Goal: Information Seeking & Learning: Learn about a topic

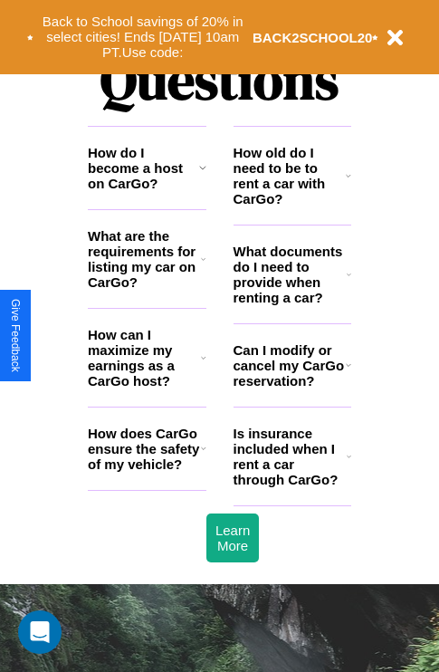
scroll to position [2195, 0]
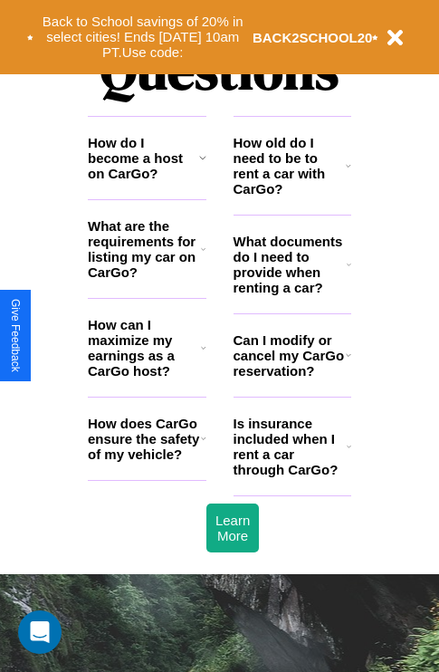
click at [203, 355] on icon at bounding box center [203, 348] width 5 height 14
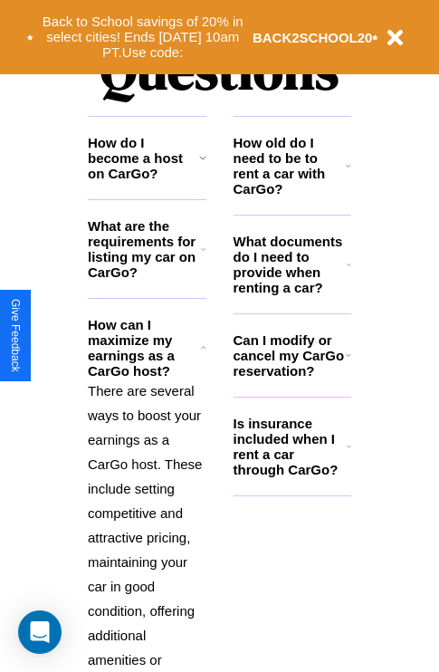
click at [202, 165] on icon at bounding box center [202, 157] width 7 height 14
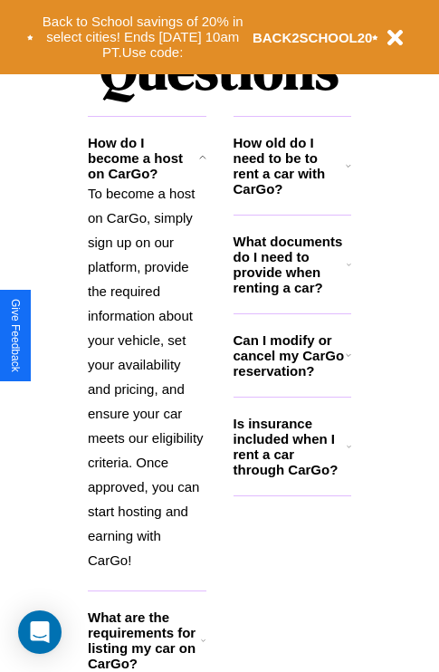
click at [292, 195] on h3 "How old do I need to be to rent a car with CarGo?" at bounding box center [290, 166] width 113 height 62
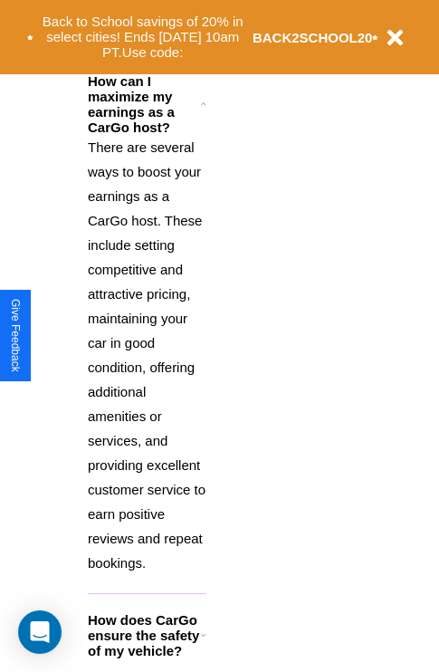
click at [203, 642] on icon at bounding box center [203, 635] width 5 height 14
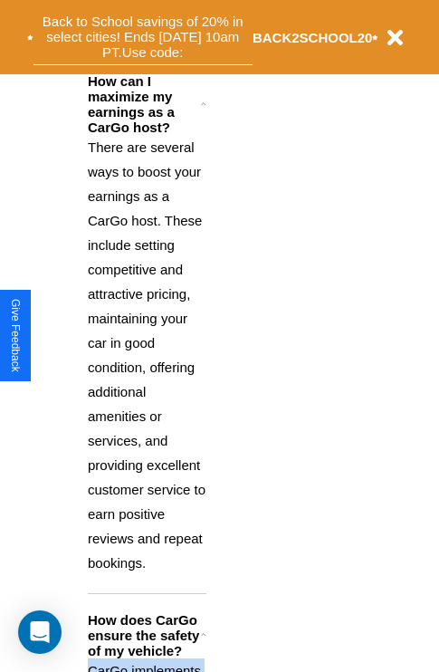
click at [203, 34] on button "Back to School savings of 20% in select cities! Ends [DATE] 10am PT. Use code:" at bounding box center [143, 37] width 219 height 56
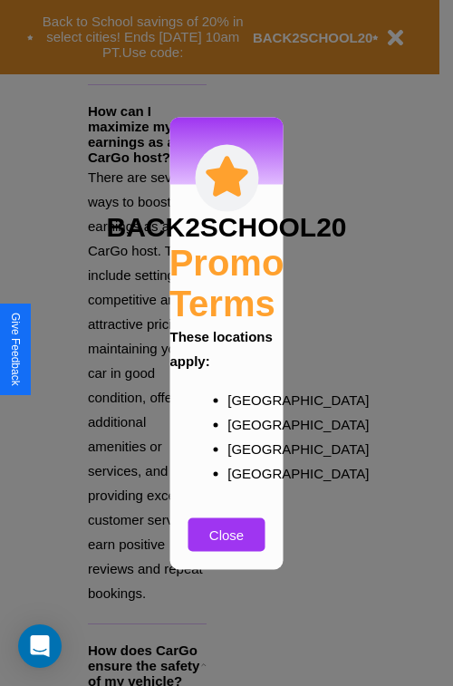
click at [147, 654] on div at bounding box center [226, 343] width 453 height 686
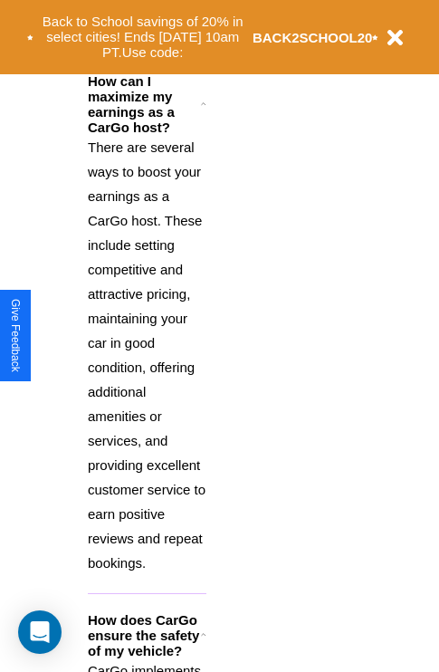
scroll to position [1768, 0]
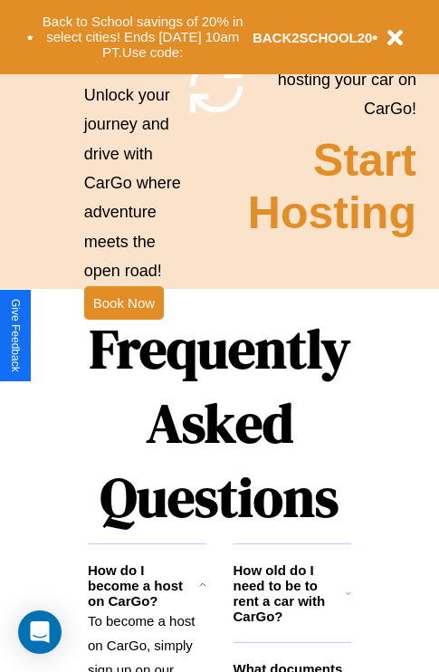
click at [292, 622] on h3 "How old do I need to be to rent a car with CarGo?" at bounding box center [290, 594] width 113 height 62
